Goal: Information Seeking & Learning: Understand process/instructions

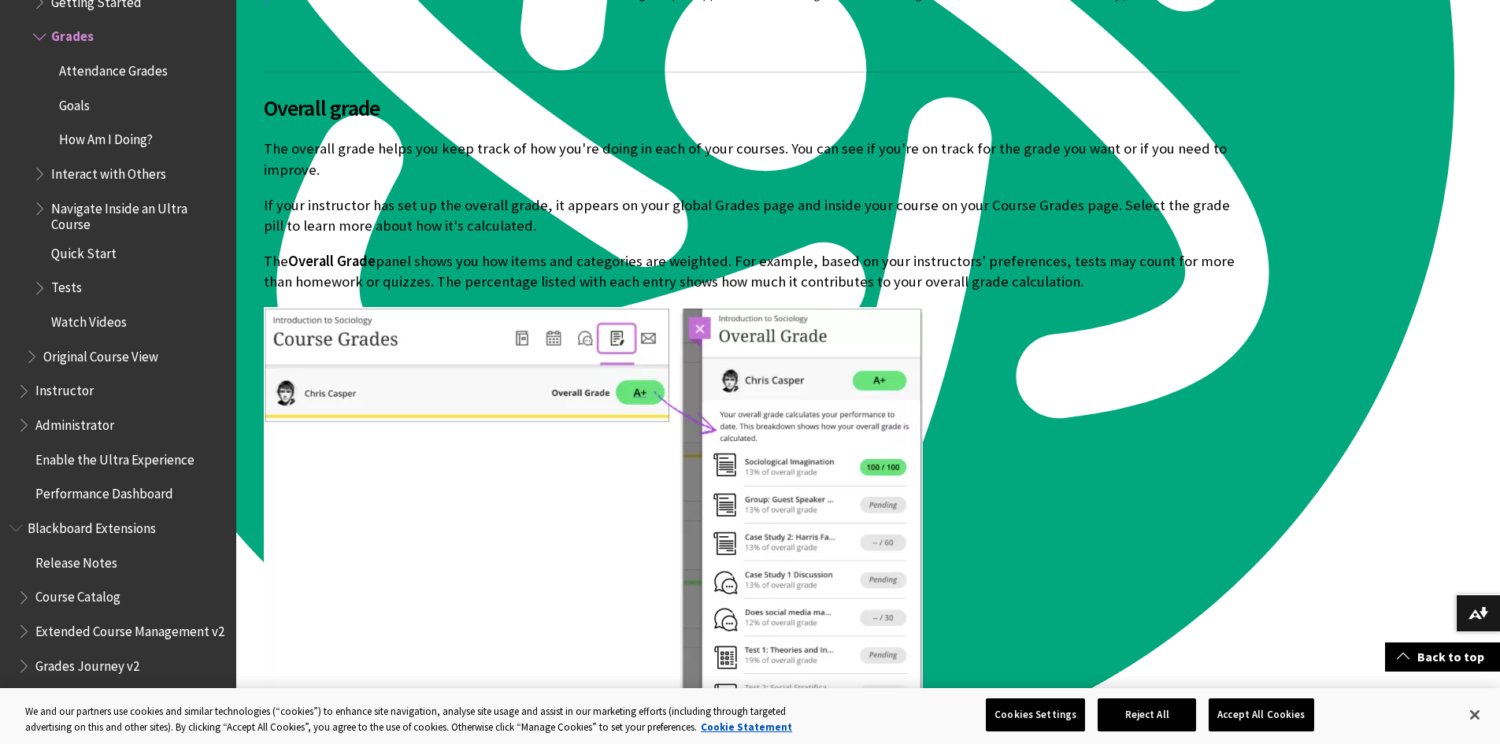
scroll to position [4410, 0]
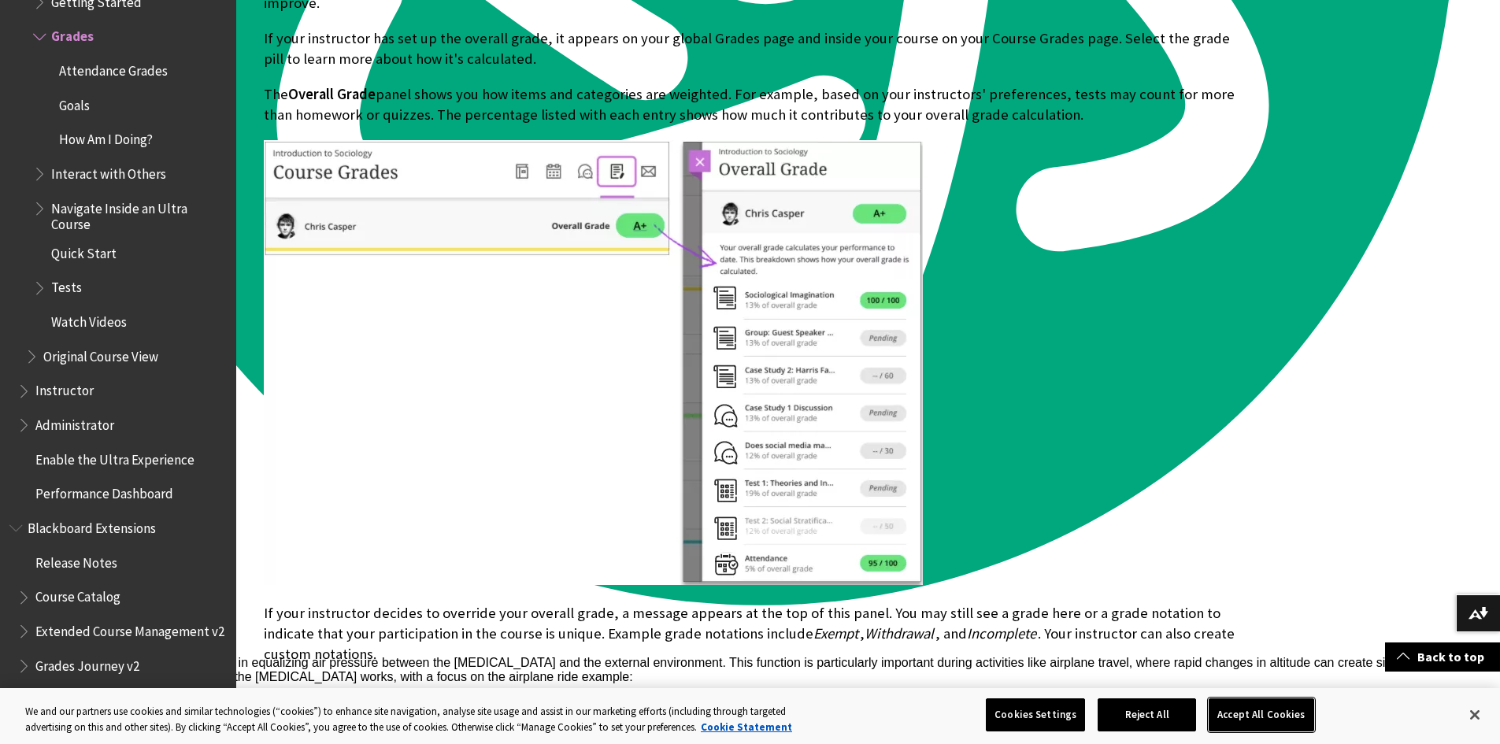
click at [1256, 710] on button "Accept All Cookies" at bounding box center [1261, 715] width 105 height 33
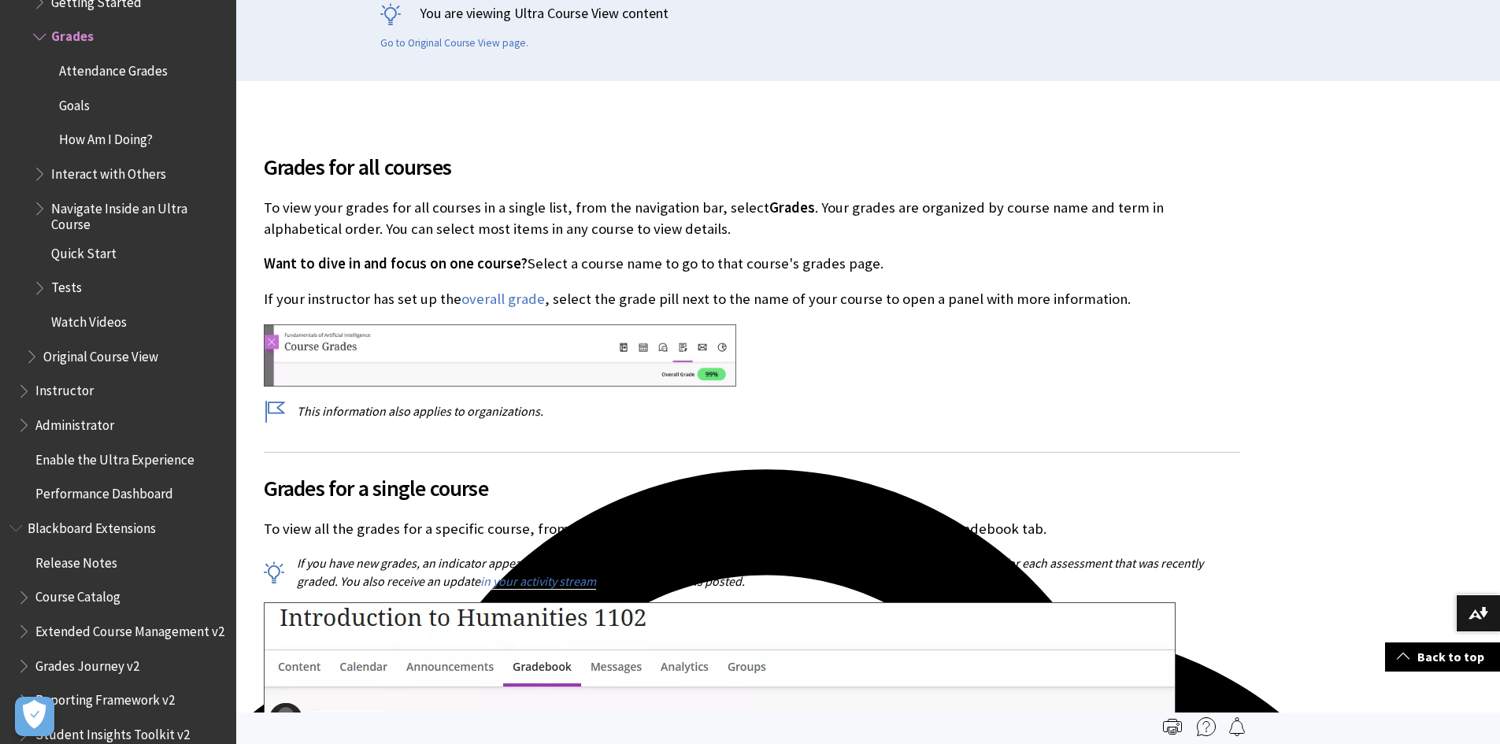
scroll to position [365, 0]
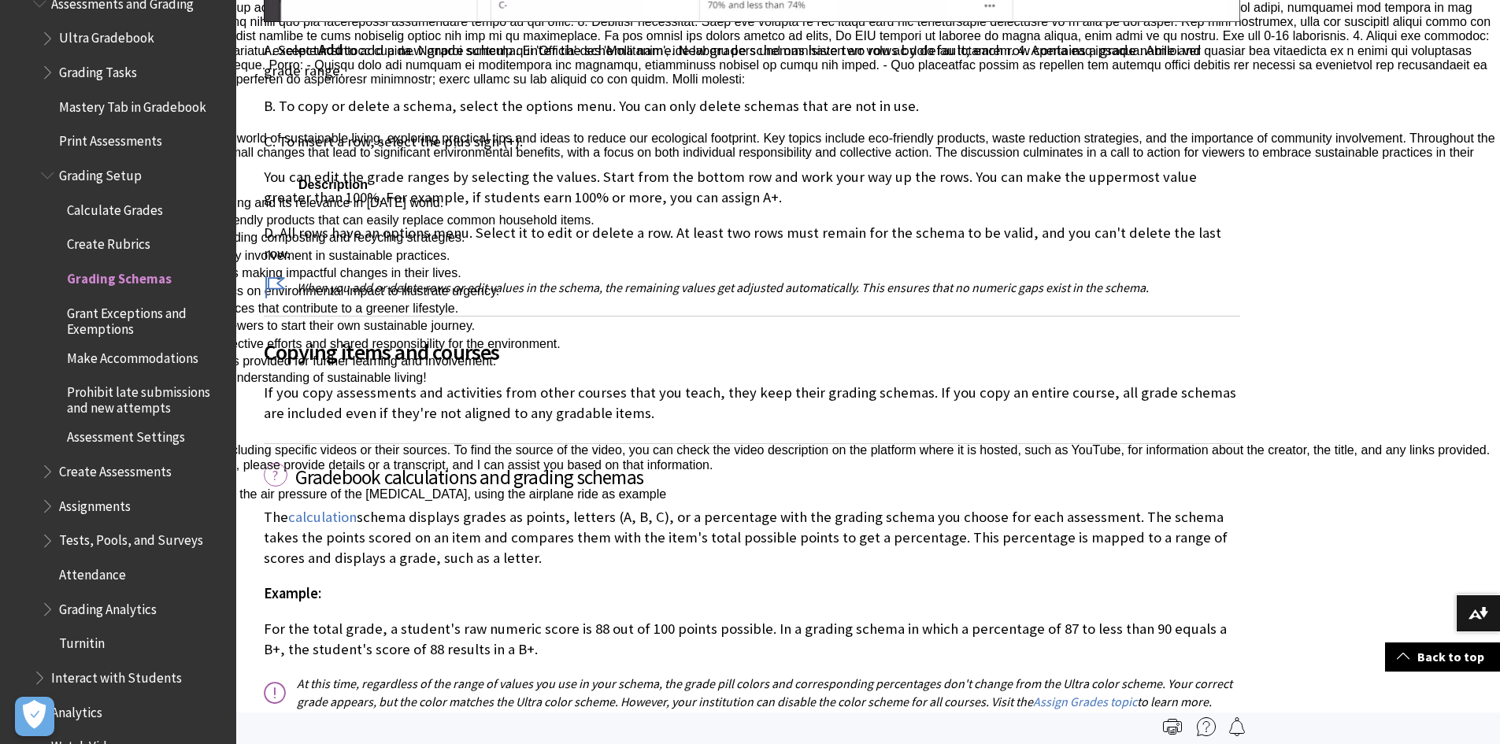
scroll to position [2265, 0]
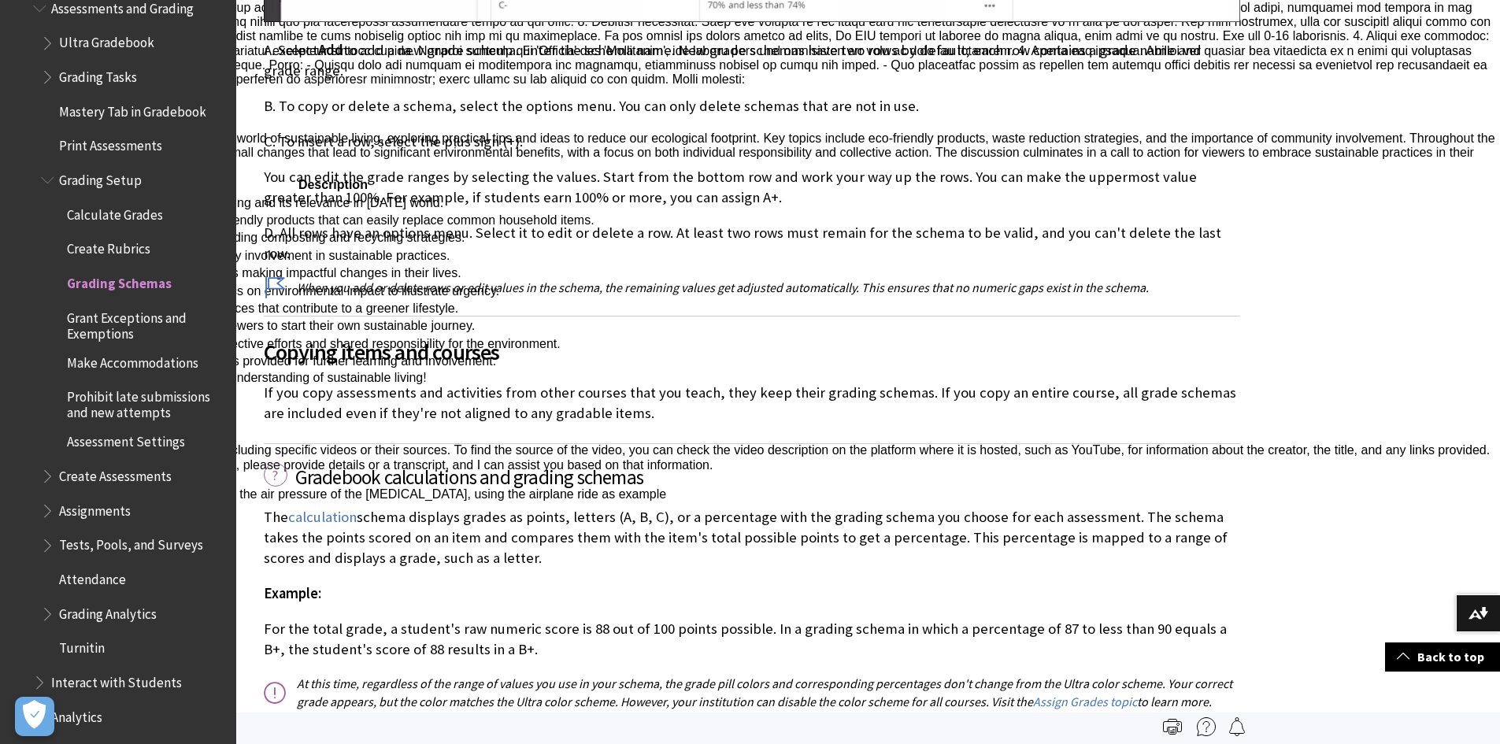
click at [124, 206] on span "Calculate Grades" at bounding box center [115, 212] width 96 height 21
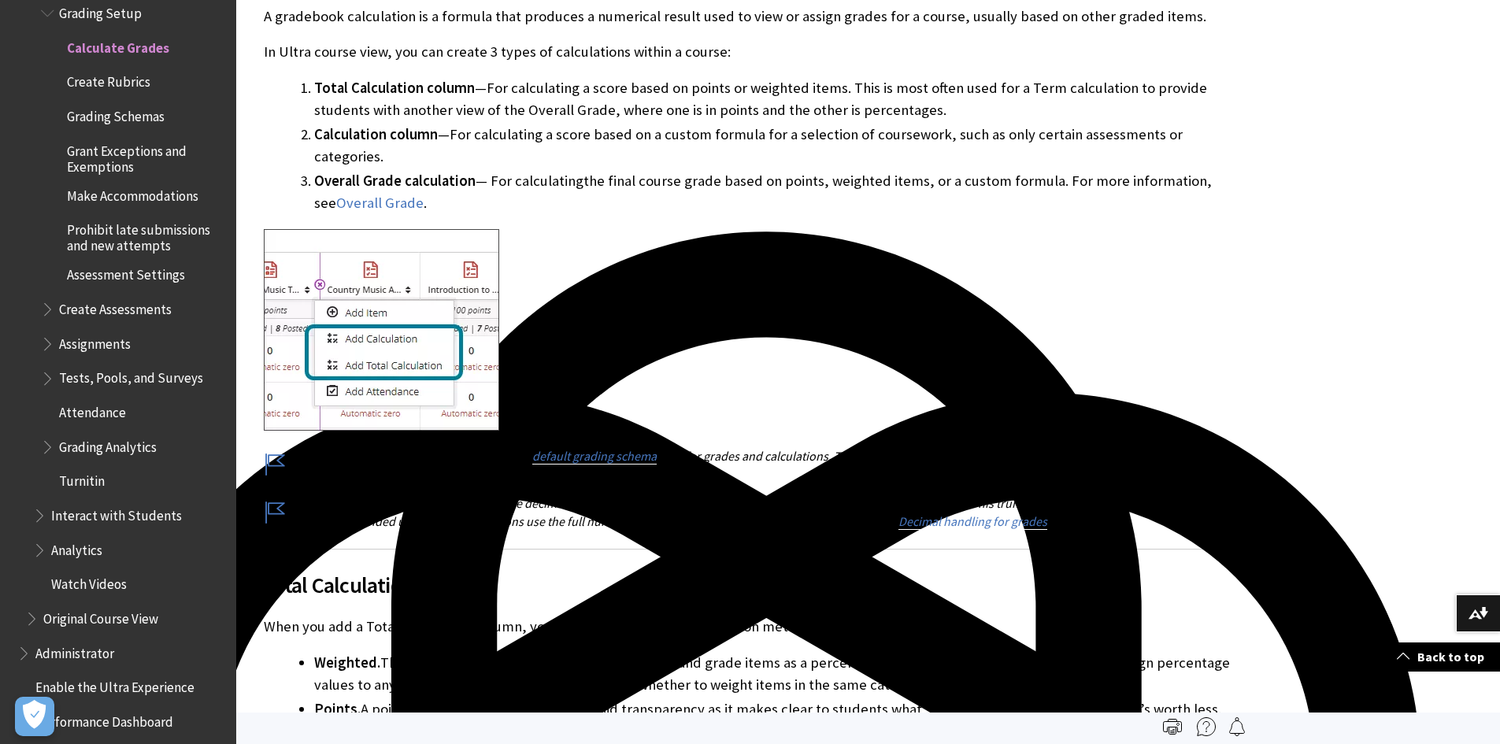
scroll to position [295, 0]
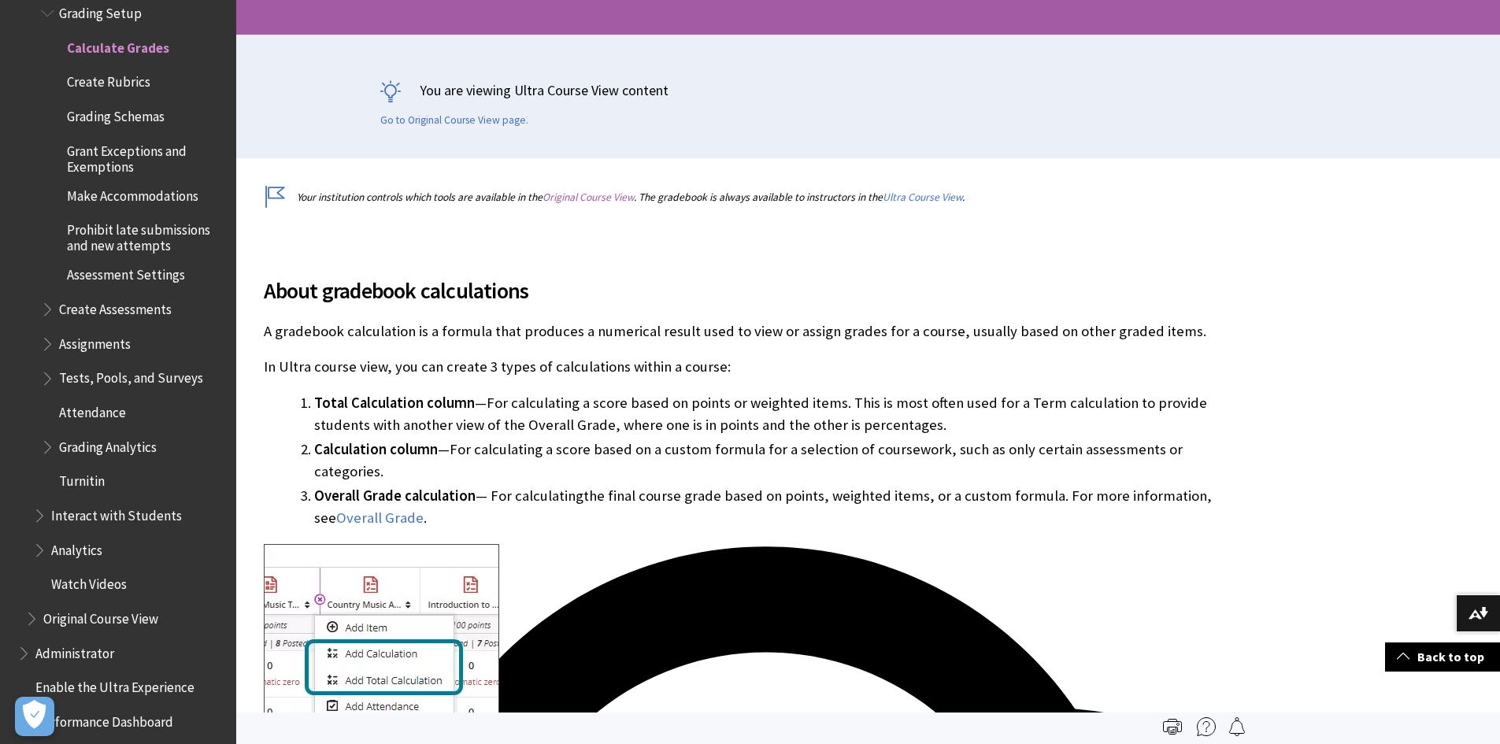
click at [619, 197] on link "Original Course View" at bounding box center [588, 197] width 91 height 13
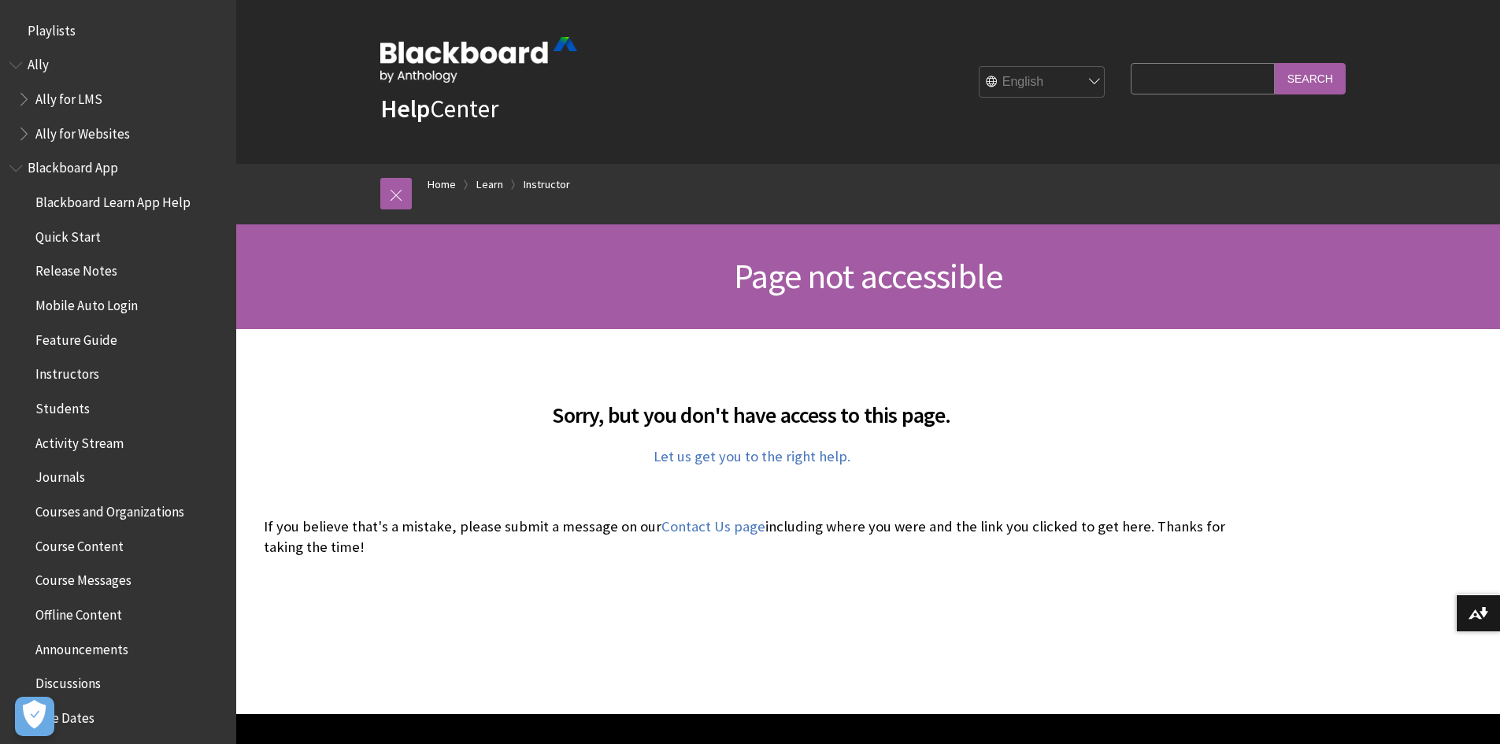
scroll to position [3311, 0]
click at [69, 371] on span "Instructors" at bounding box center [67, 371] width 64 height 21
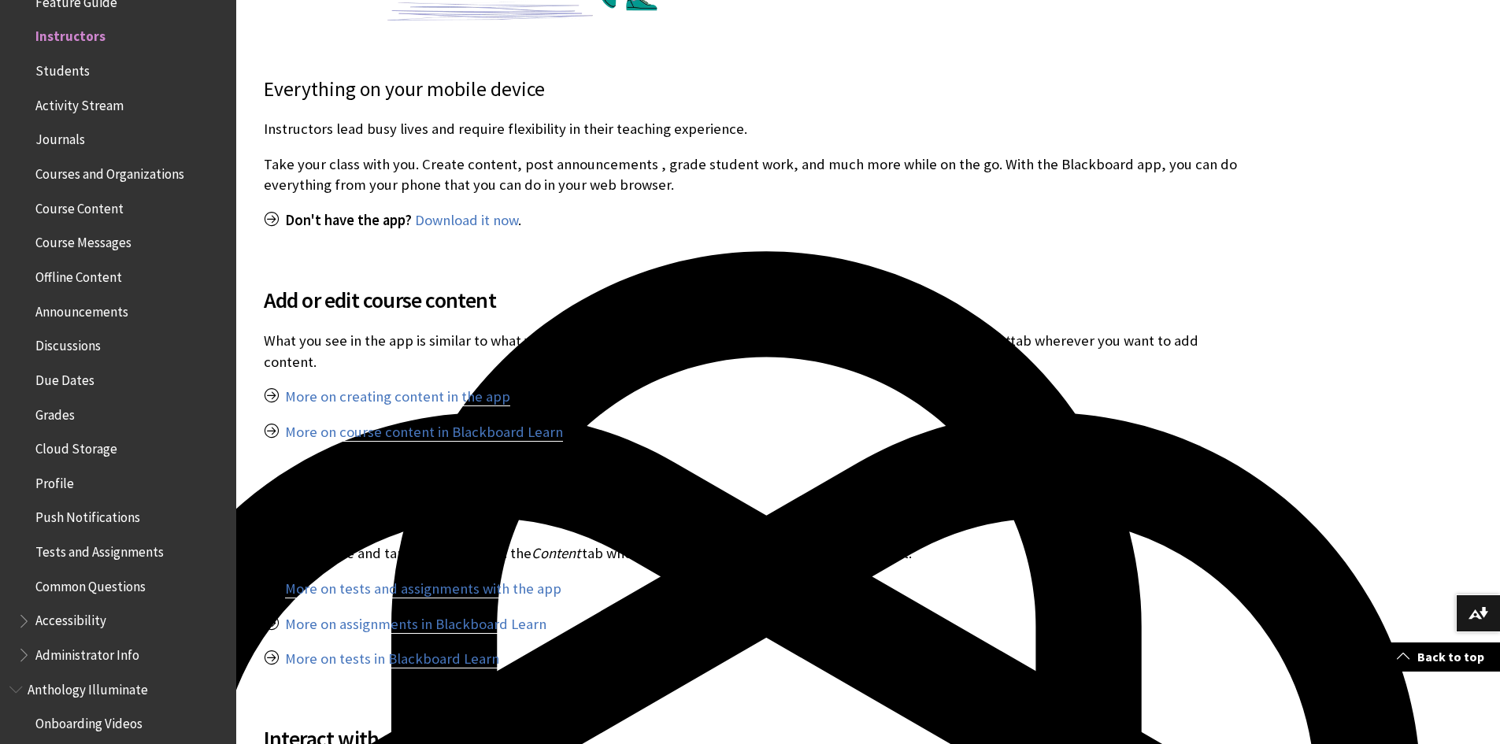
scroll to position [630, 0]
